Goal: Navigation & Orientation: Go to known website

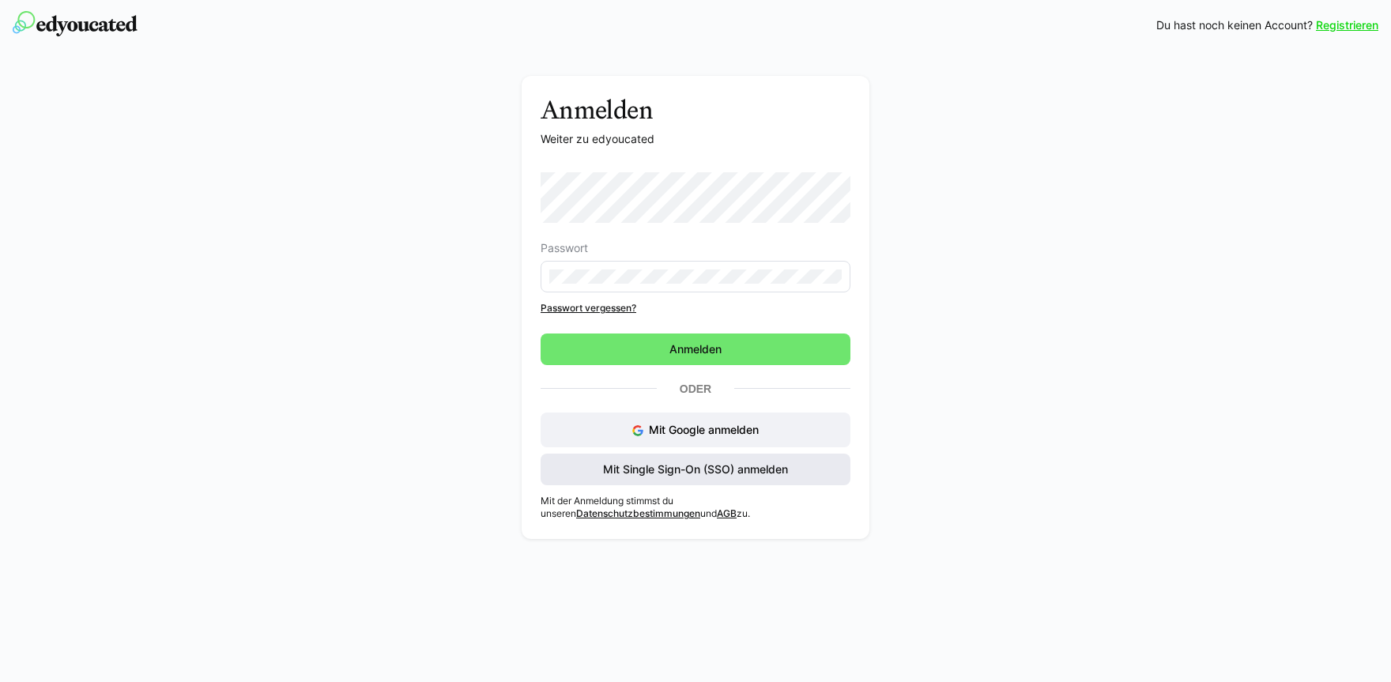
click at [652, 470] on span "Mit Single Sign-On (SSO) anmelden" at bounding box center [695, 469] width 190 height 16
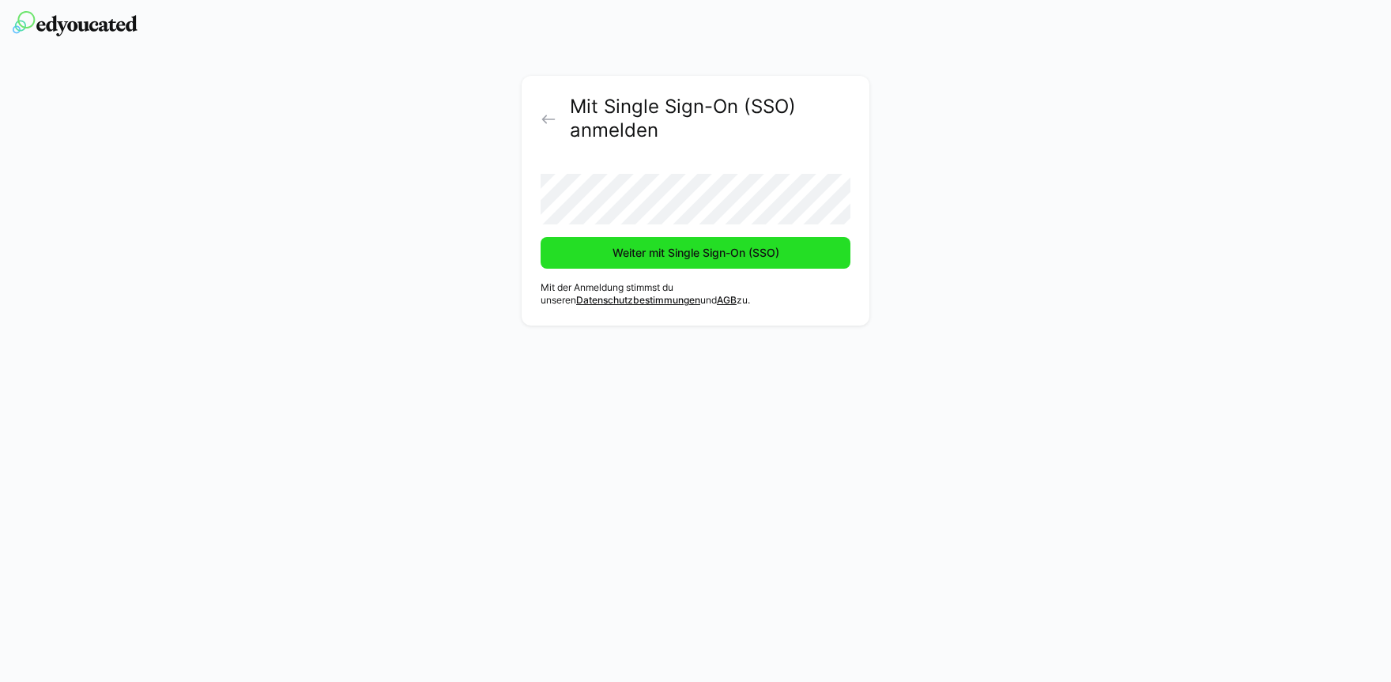
click at [625, 250] on span "Weiter mit Single Sign-On (SSO)" at bounding box center [695, 253] width 171 height 16
